Goal: Task Accomplishment & Management: Complete application form

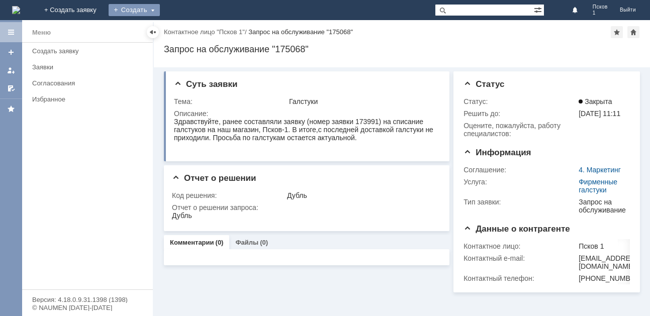
click at [160, 5] on div "Создать" at bounding box center [134, 10] width 51 height 12
click at [187, 32] on link "Заявка" at bounding box center [149, 30] width 76 height 12
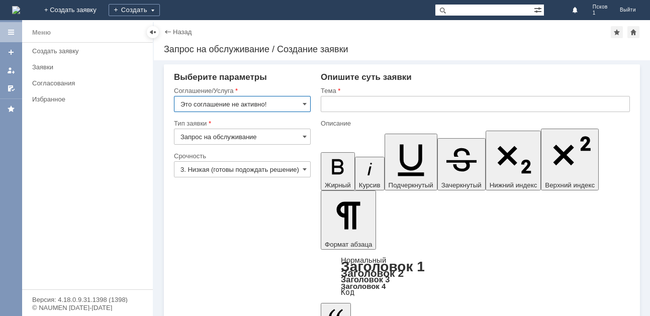
click at [302, 105] on input "Это соглашение не активно!" at bounding box center [242, 104] width 137 height 16
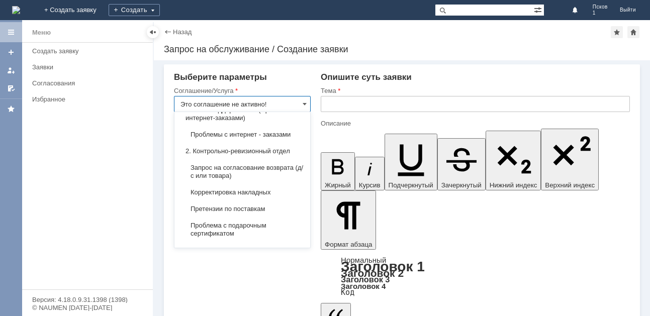
scroll to position [151, 0]
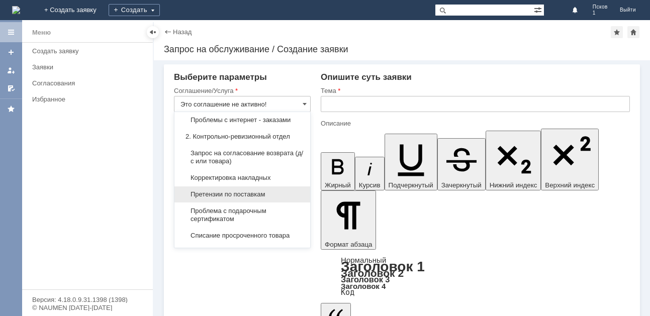
click at [269, 190] on span "Претензии по поставкам" at bounding box center [242, 194] width 124 height 8
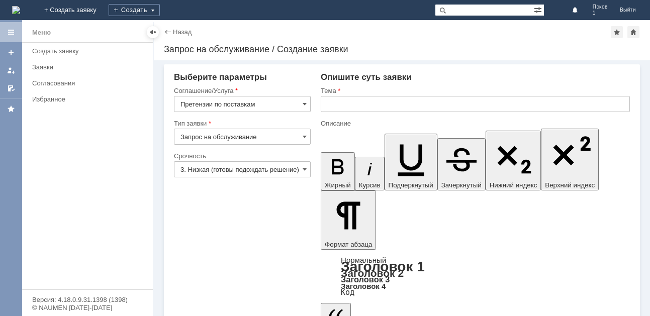
type input "Претензии по поставкам"
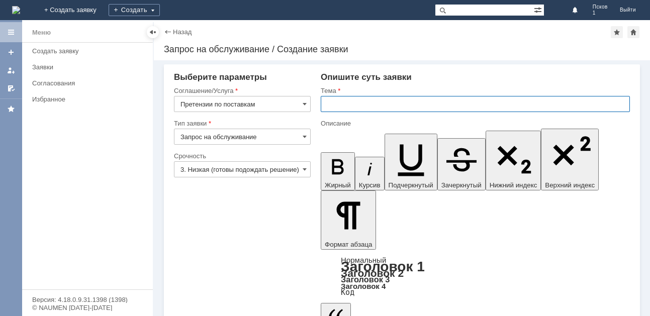
click at [342, 103] on input "text" at bounding box center [475, 104] width 309 height 16
type input "акт расхождения псков 6."
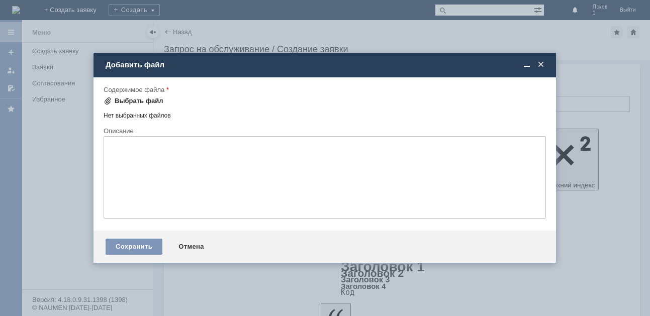
click at [142, 100] on div "Выбрать файл" at bounding box center [139, 101] width 49 height 8
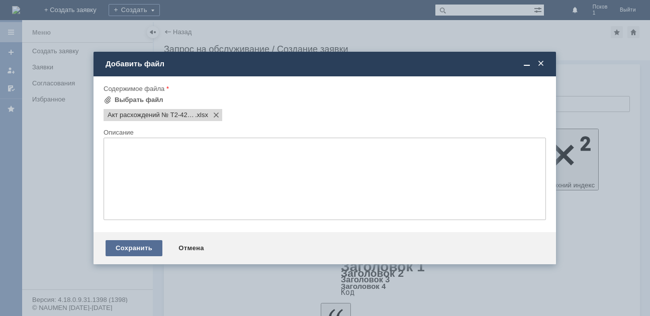
scroll to position [0, 0]
click at [131, 244] on div "Сохранить" at bounding box center [134, 248] width 57 height 16
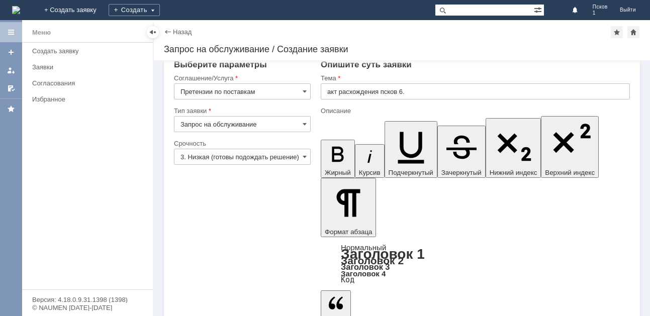
scroll to position [15, 0]
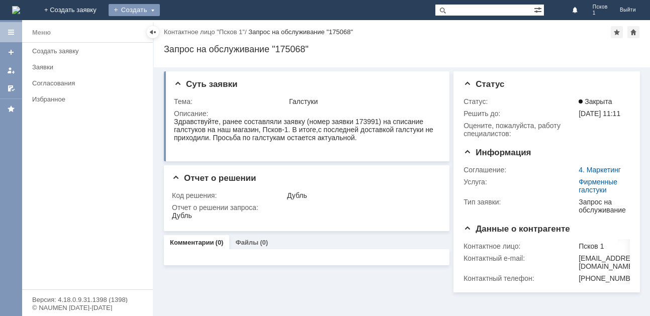
click at [160, 9] on div "Создать" at bounding box center [134, 10] width 51 height 12
click at [187, 28] on link "Заявка" at bounding box center [149, 30] width 76 height 12
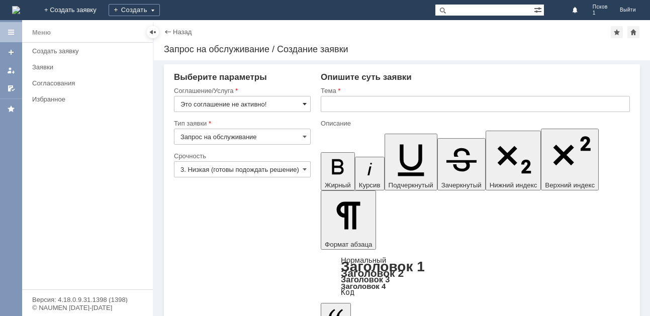
click at [306, 103] on span at bounding box center [305, 104] width 4 height 8
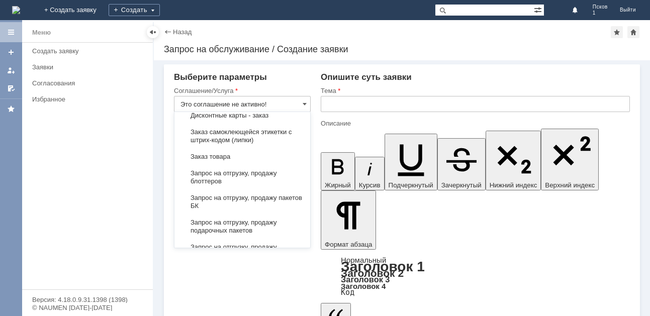
scroll to position [352, 0]
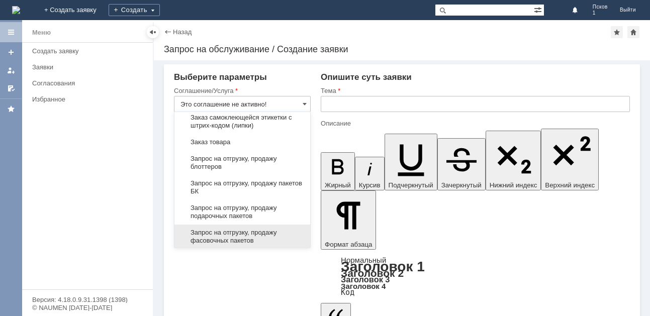
click at [271, 232] on span "Запрос на отгрузку, продажу фасовочных пакетов" at bounding box center [242, 237] width 124 height 16
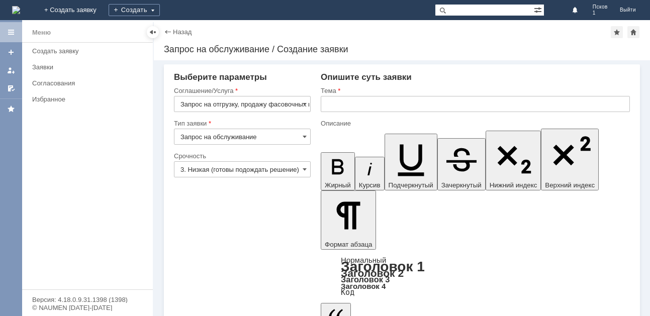
type input "Запрос на отгрузку, продажу фасовочных пакетов"
click at [339, 103] on input "text" at bounding box center [475, 104] width 309 height 16
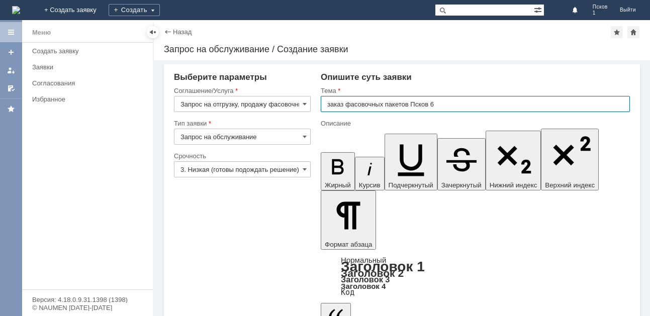
type input "заказ фасовочных пакетов Псков 6"
